Goal: Task Accomplishment & Management: Use online tool/utility

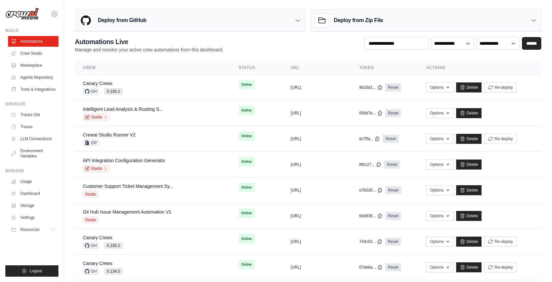
click at [191, 22] on div "Deploy from GitHub" at bounding box center [190, 21] width 230 height 22
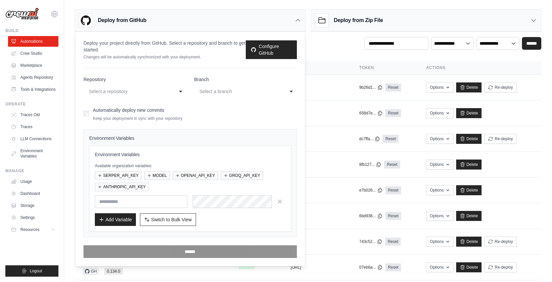
click at [175, 92] on div "**********" at bounding box center [135, 92] width 103 height 12
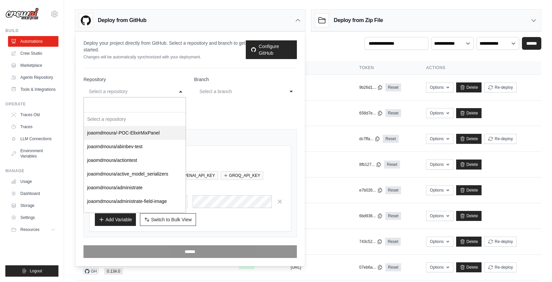
select select "********"
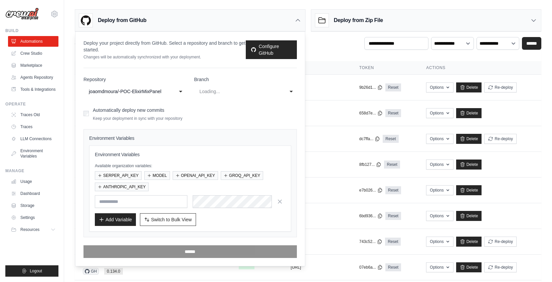
select select "******"
click at [290, 17] on div "Deploy from GitHub" at bounding box center [190, 21] width 230 height 22
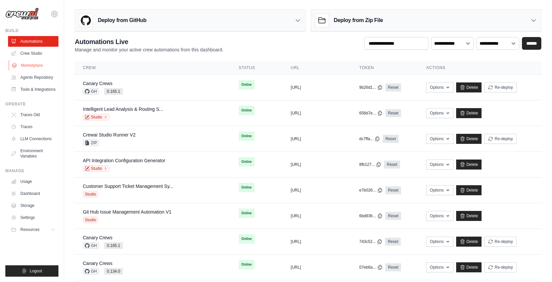
click at [32, 66] on link "Marketplace" at bounding box center [34, 65] width 50 height 11
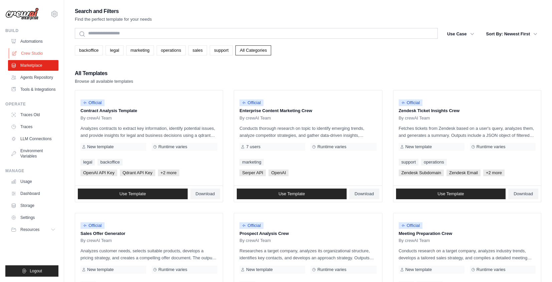
click at [22, 54] on link "Crew Studio" at bounding box center [34, 53] width 50 height 11
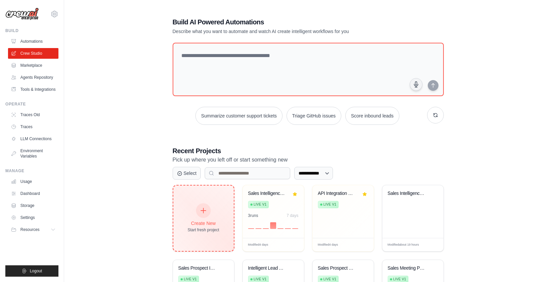
click at [212, 217] on div "Create New Start fresh project" at bounding box center [204, 218] width 32 height 29
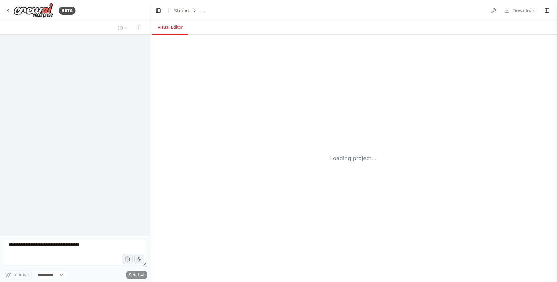
select select "****"
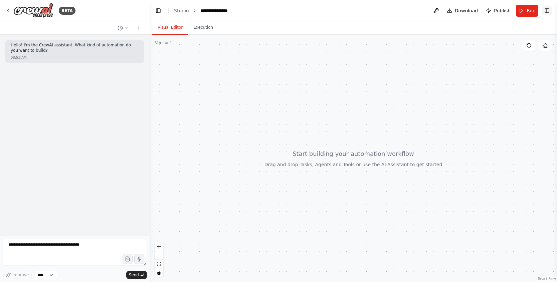
click at [548, 11] on button "Toggle Right Sidebar" at bounding box center [547, 10] width 9 height 9
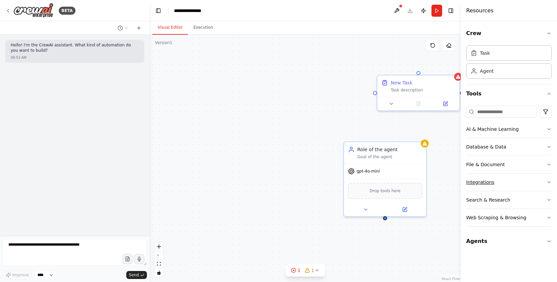
click at [500, 189] on button "Integrations" at bounding box center [510, 182] width 86 height 17
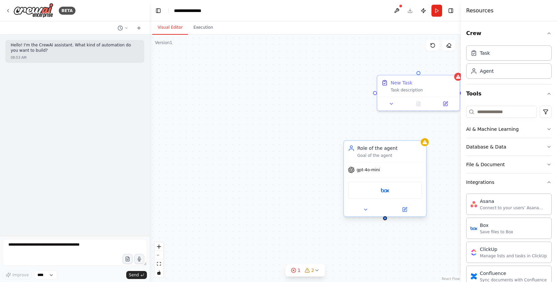
drag, startPoint x: 398, startPoint y: 153, endPoint x: 394, endPoint y: 144, distance: 9.7
click at [398, 153] on div "Goal of the agent" at bounding box center [390, 155] width 65 height 5
click at [421, 135] on icon at bounding box center [421, 135] width 3 height 4
click at [421, 133] on icon at bounding box center [421, 135] width 3 height 4
click at [421, 136] on icon at bounding box center [422, 135] width 3 height 4
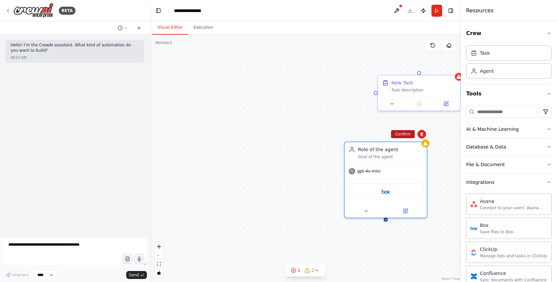
click at [411, 135] on button "Confirm" at bounding box center [403, 134] width 24 height 8
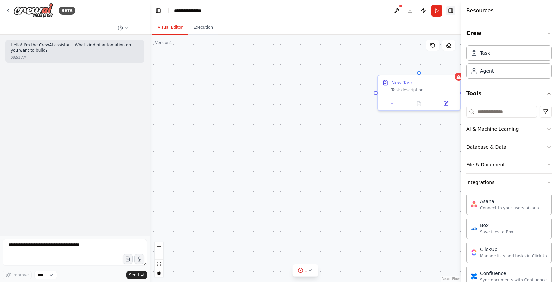
click at [452, 13] on button "Toggle Right Sidebar" at bounding box center [451, 10] width 9 height 9
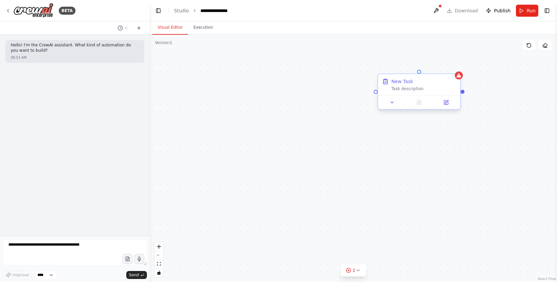
drag, startPoint x: 440, startPoint y: 87, endPoint x: 451, endPoint y: 75, distance: 16.1
click at [440, 87] on div "Task description" at bounding box center [424, 88] width 65 height 5
click at [455, 67] on icon at bounding box center [455, 69] width 3 height 4
click at [443, 71] on button "Confirm" at bounding box center [437, 68] width 24 height 8
click at [440, 68] on button "Confirm" at bounding box center [437, 68] width 24 height 8
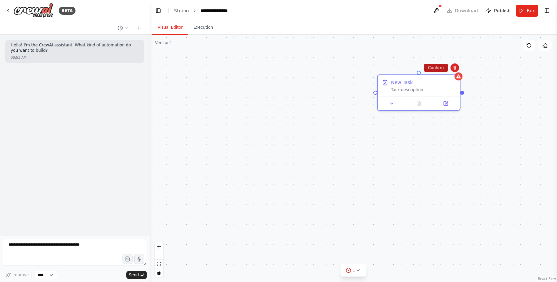
click at [440, 69] on button "Confirm" at bounding box center [436, 68] width 24 height 8
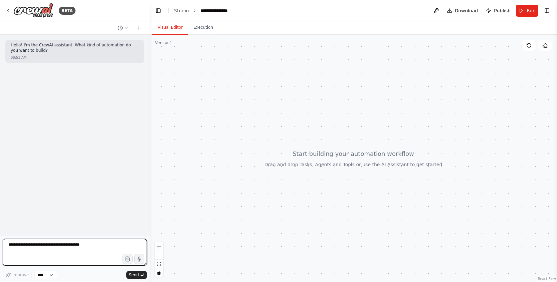
click at [100, 241] on textarea at bounding box center [75, 252] width 144 height 27
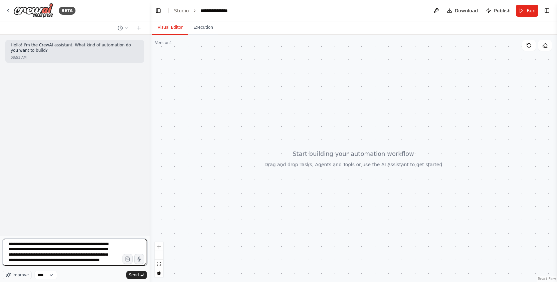
type textarea "**********"
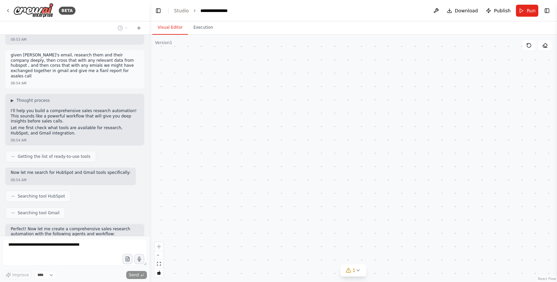
scroll to position [0, 0]
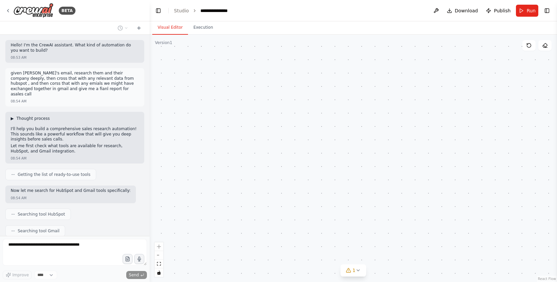
click at [15, 116] on button "▶ Thought process" at bounding box center [30, 118] width 39 height 5
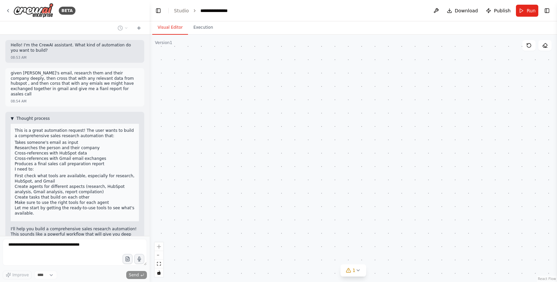
click at [15, 116] on button "▼ Thought process" at bounding box center [30, 118] width 39 height 5
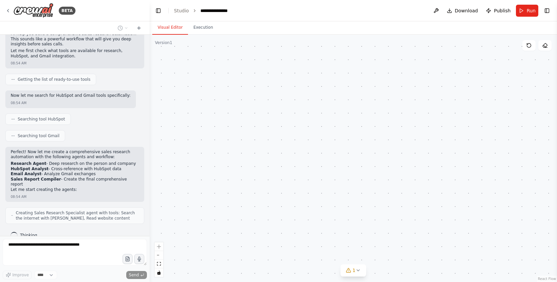
scroll to position [117, 0]
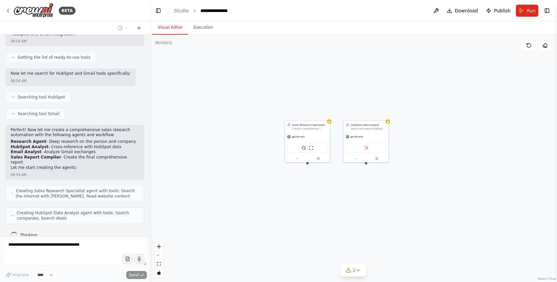
drag, startPoint x: 328, startPoint y: 245, endPoint x: 364, endPoint y: 201, distance: 57.0
click at [364, 201] on div "Sales Research Specialist Conduct comprehensive research on prospects and their…" at bounding box center [354, 159] width 408 height 248
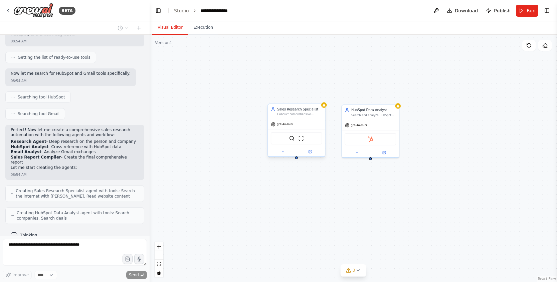
scroll to position [139, 0]
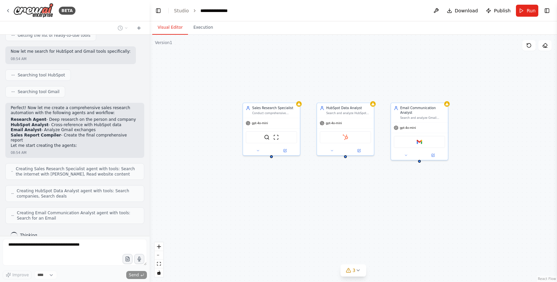
drag, startPoint x: 448, startPoint y: 199, endPoint x: 421, endPoint y: 197, distance: 26.5
click at [421, 197] on div "Sales Research Specialist Conduct comprehensive research on prospects and their…" at bounding box center [354, 159] width 408 height 248
click at [433, 155] on icon at bounding box center [431, 154] width 3 height 3
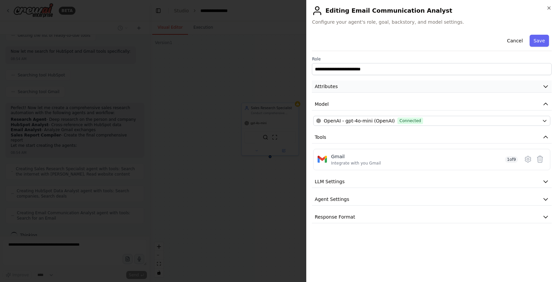
click at [416, 83] on button "Attributes" at bounding box center [432, 87] width 240 height 12
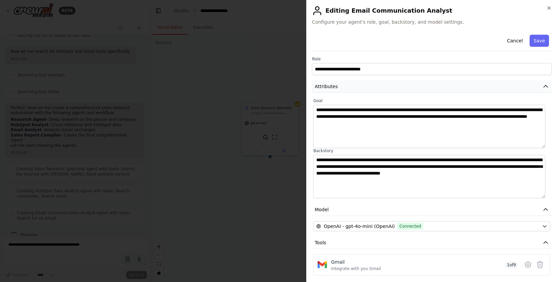
click at [416, 83] on button "Attributes" at bounding box center [432, 87] width 240 height 12
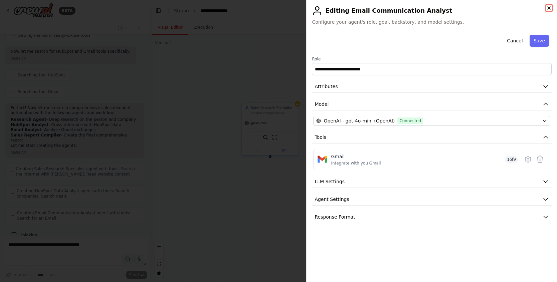
click at [550, 8] on icon "button" at bounding box center [549, 8] width 3 height 3
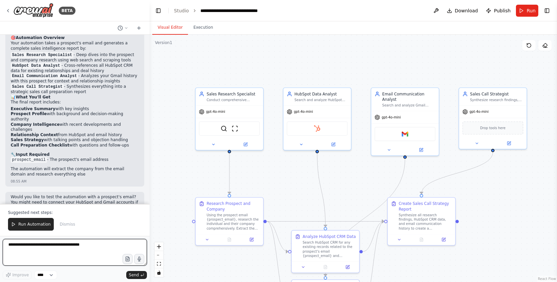
scroll to position [521, 0]
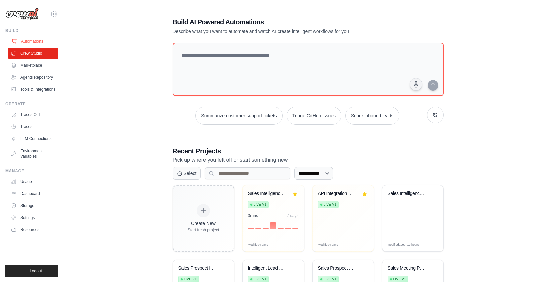
click at [36, 38] on link "Automations" at bounding box center [34, 41] width 50 height 11
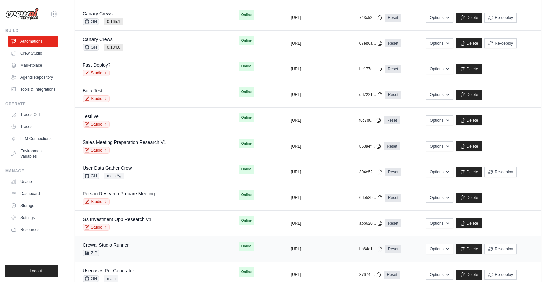
scroll to position [250, 0]
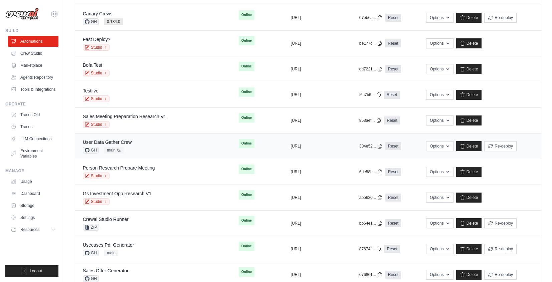
click at [141, 146] on div "User Data Gather Crew GH main Auto-deploy enabled" at bounding box center [153, 146] width 140 height 15
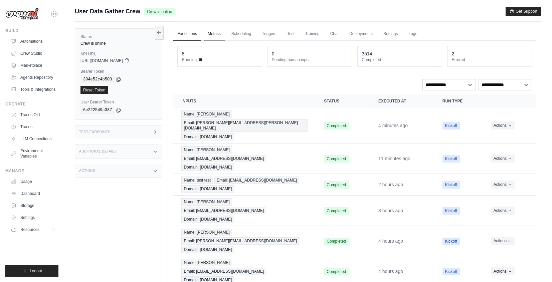
click at [219, 30] on link "Metrics" at bounding box center [214, 34] width 21 height 14
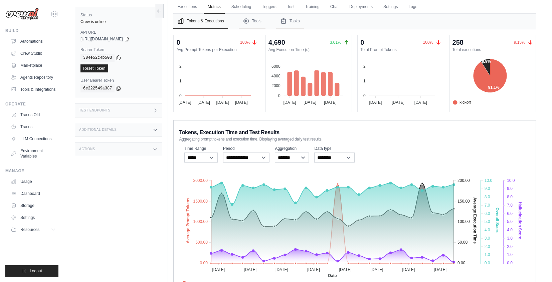
scroll to position [55, 0]
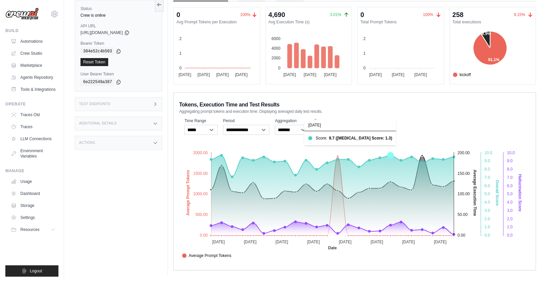
click at [391, 155] on icon at bounding box center [391, 155] width 6 height 6
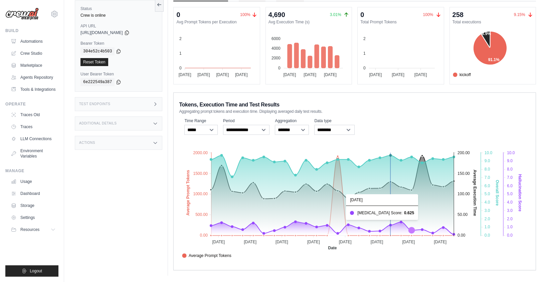
click at [411, 229] on icon at bounding box center [412, 231] width 6 height 6
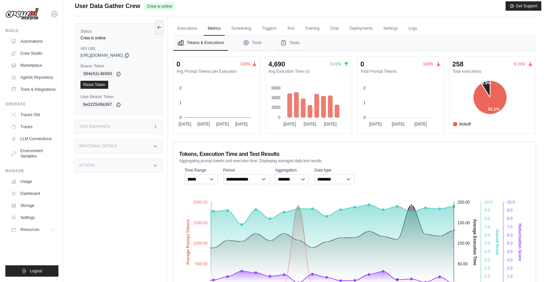
scroll to position [0, 0]
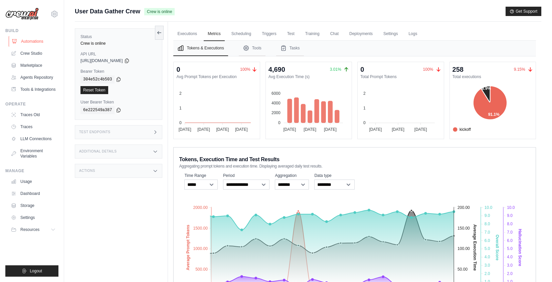
click at [21, 38] on link "Automations" at bounding box center [34, 41] width 50 height 11
